Goal: Browse casually: Explore the website without a specific task or goal

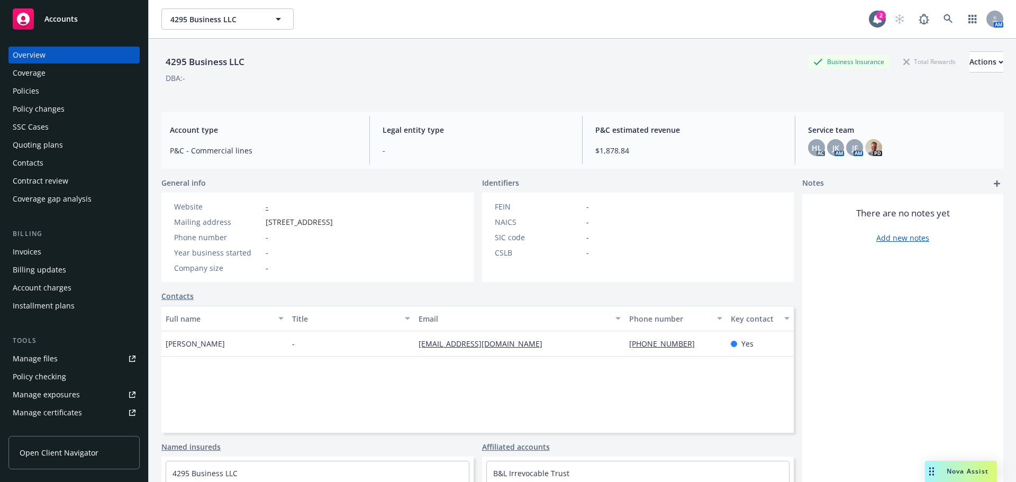
scroll to position [225, 0]
